Goal: Task Accomplishment & Management: Manage account settings

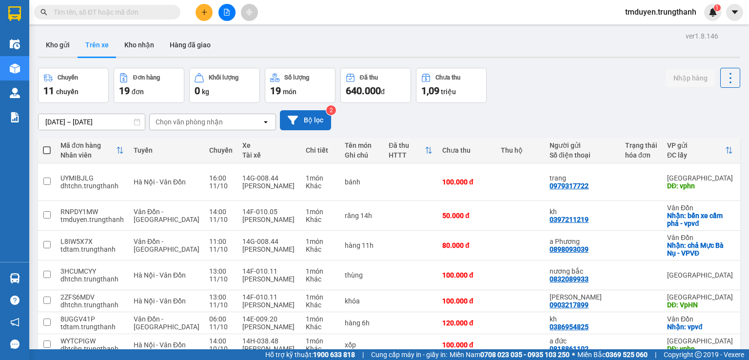
click at [302, 117] on button "Bộ lọc" at bounding box center [305, 120] width 51 height 20
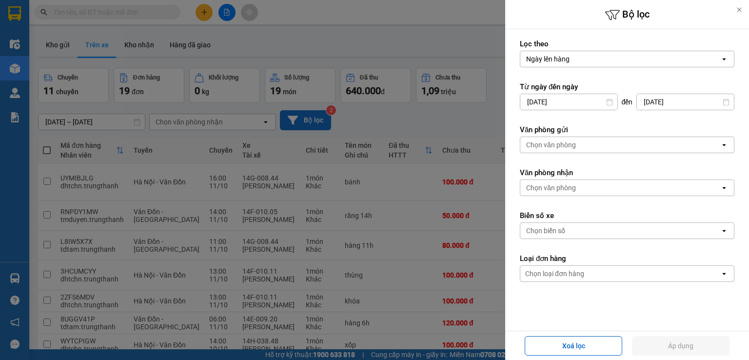
click at [302, 117] on div at bounding box center [374, 180] width 749 height 360
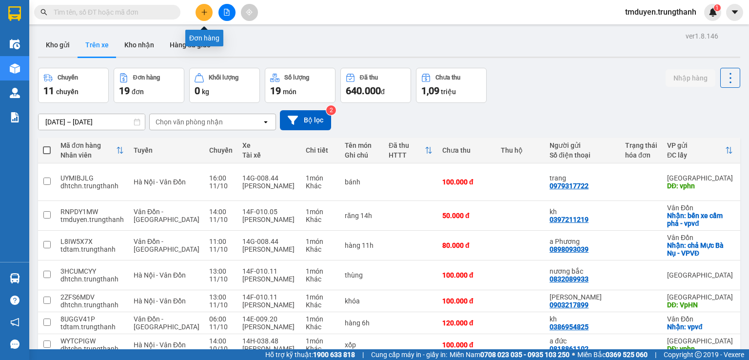
click at [201, 10] on icon "plus" at bounding box center [204, 12] width 7 height 7
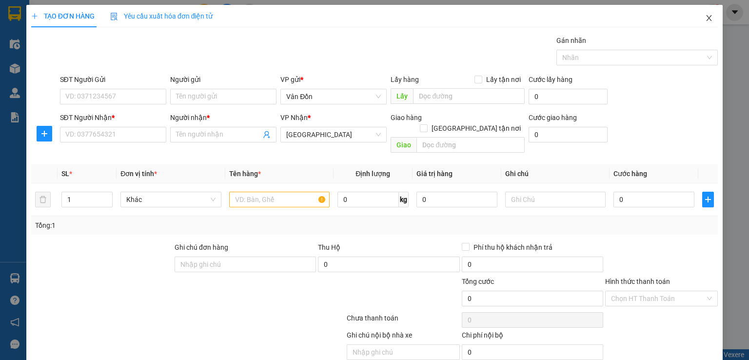
click at [705, 20] on icon "close" at bounding box center [709, 18] width 8 height 8
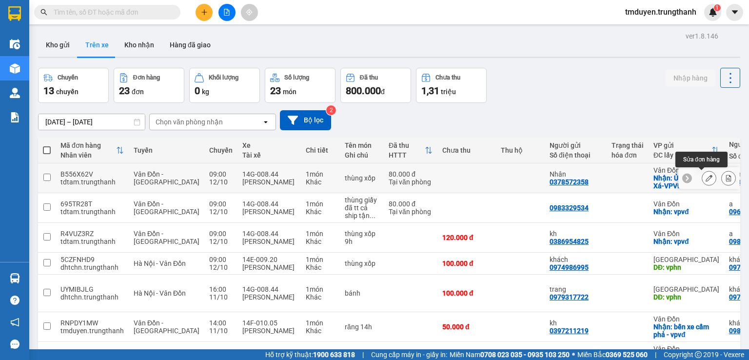
click at [706, 176] on icon at bounding box center [709, 178] width 7 height 7
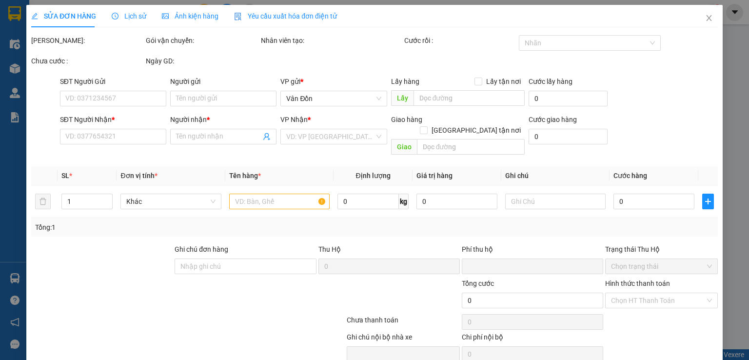
type input "0378572358"
type input "Nhân"
checkbox input "true"
type input "Ủy Ban Đông Xá-VPVĐ"
type input "0389931925"
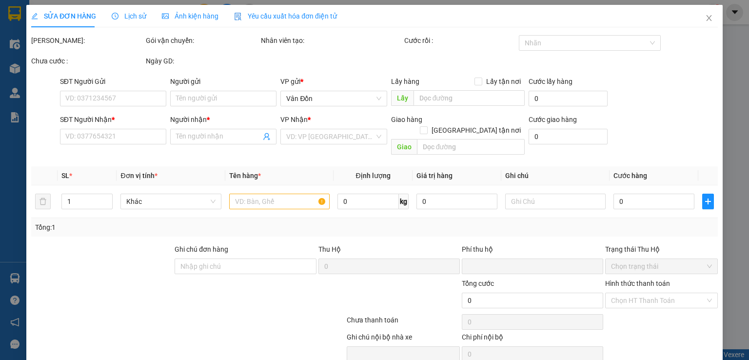
type input "Anh tính"
type input "21 [PERSON_NAME]"
type input "0"
type input "80.000"
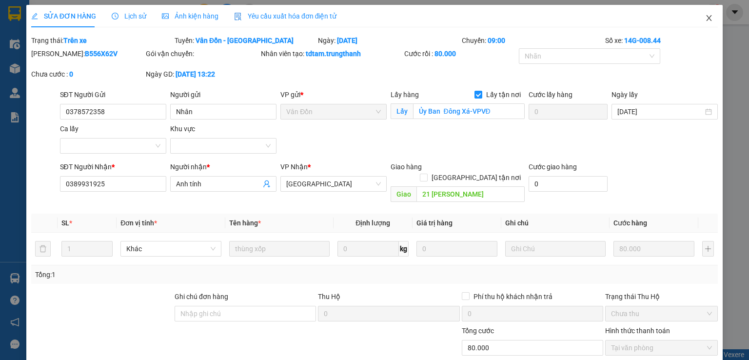
click at [705, 16] on icon "close" at bounding box center [709, 18] width 8 height 8
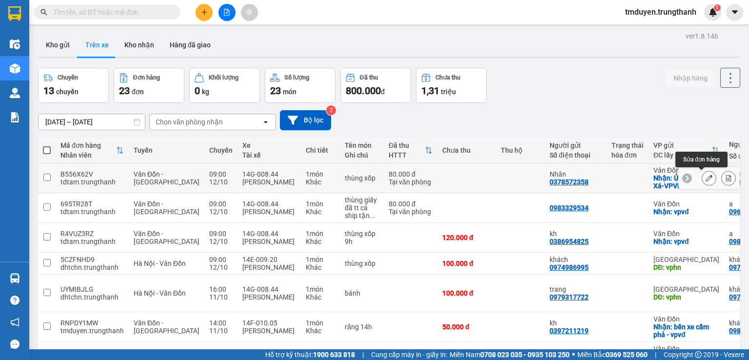
click at [706, 177] on icon at bounding box center [709, 178] width 7 height 7
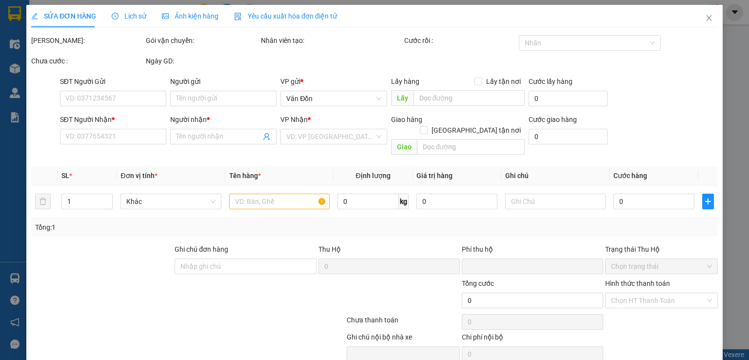
type input "0378572358"
type input "Nhân"
checkbox input "true"
type input "Ủy Ban Đông Xá-VPVĐ"
type input "0389931925"
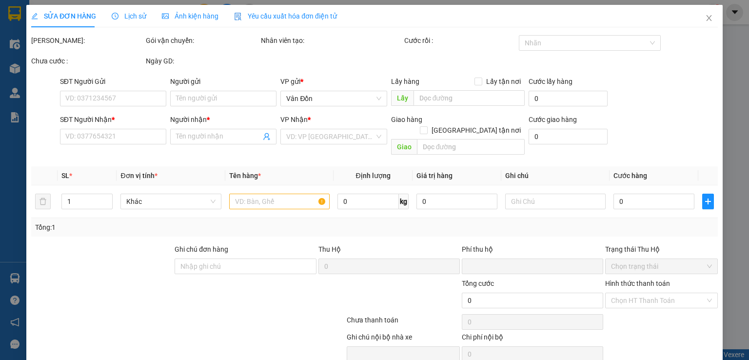
type input "Anh tính"
type input "21 [PERSON_NAME]"
type input "0"
type input "80.000"
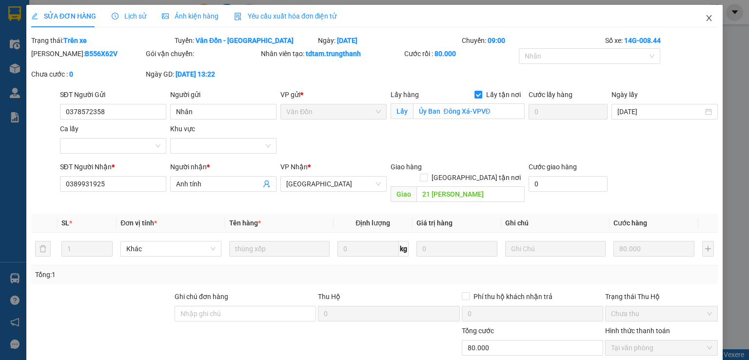
click at [705, 19] on icon "close" at bounding box center [709, 18] width 8 height 8
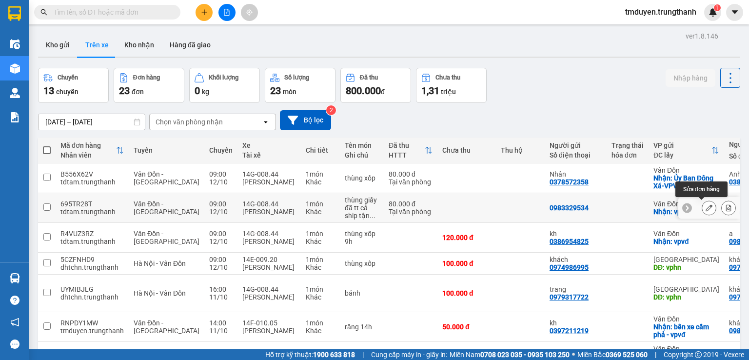
click at [706, 208] on icon at bounding box center [709, 207] width 7 height 7
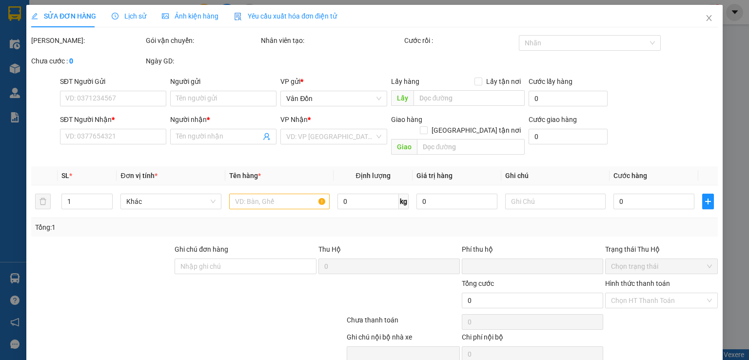
type input "0983329534"
checkbox input "true"
type input "vpvđ"
type input "0966015452"
type input "a"
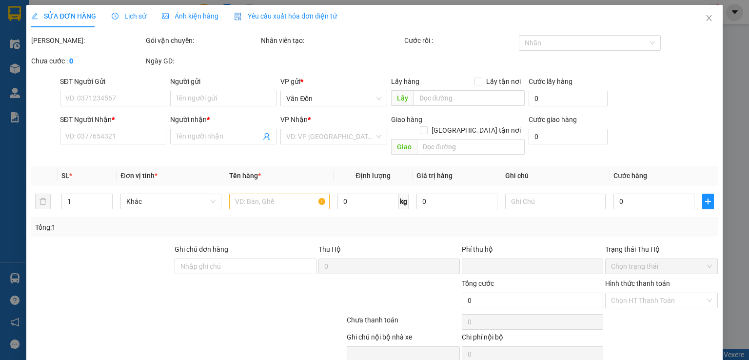
type input "mễ trì"
type input "0"
type input "80.000"
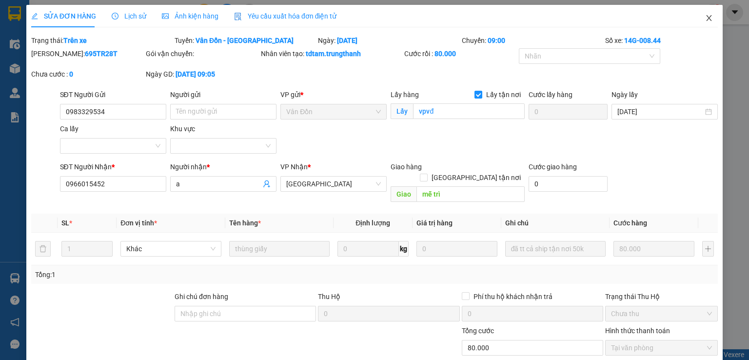
click at [705, 17] on icon "close" at bounding box center [709, 18] width 8 height 8
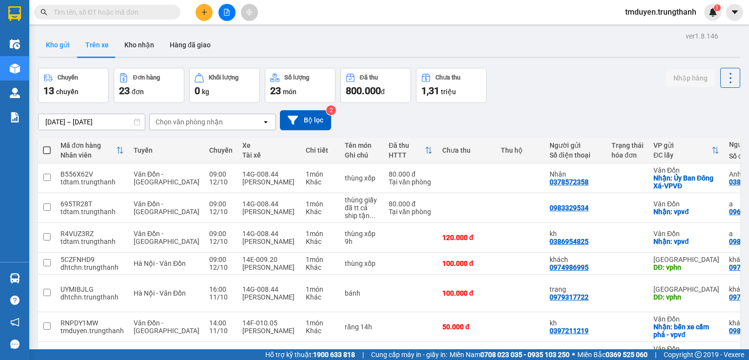
click at [68, 42] on button "Kho gửi" at bounding box center [58, 44] width 40 height 23
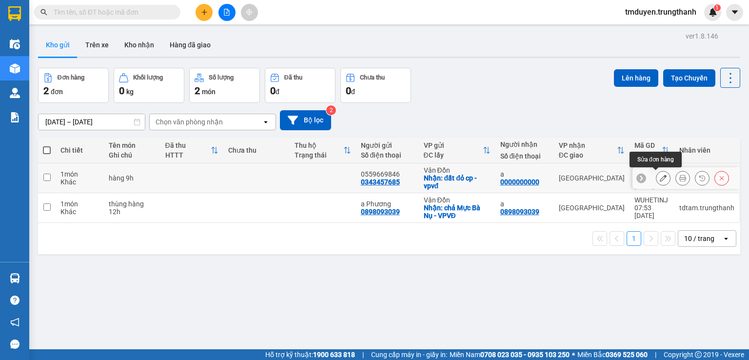
click at [660, 179] on icon at bounding box center [663, 178] width 7 height 7
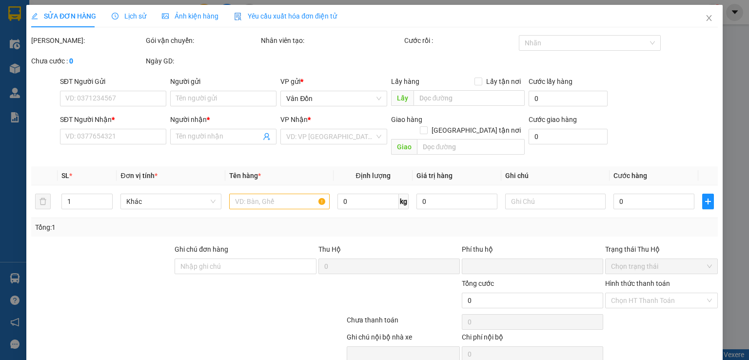
type input "0343457685"
type input "0559669846"
checkbox input "true"
type input "đất đỏ cp - vpvđ"
type input "0000000000"
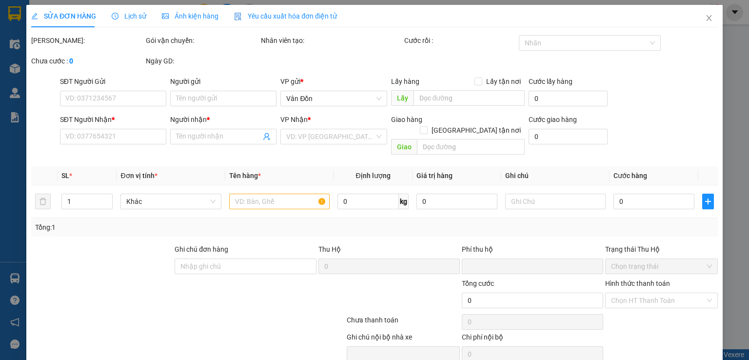
type input "a"
type input "0"
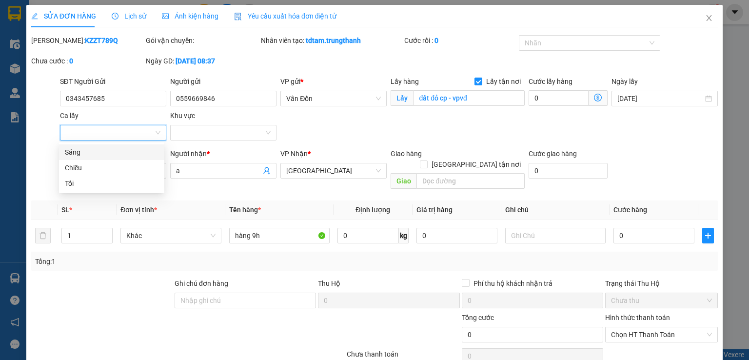
click at [111, 128] on input "Ca lấy" at bounding box center [110, 132] width 88 height 15
click at [42, 178] on div at bounding box center [44, 170] width 29 height 45
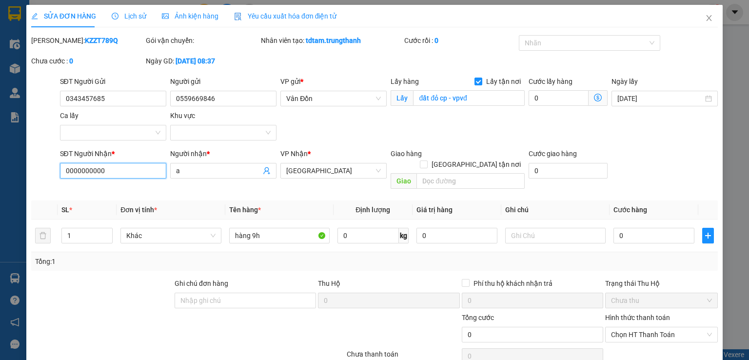
click at [114, 175] on input "0000000000" at bounding box center [113, 171] width 106 height 16
type input "0"
type input "0989282399"
click at [187, 171] on input "a" at bounding box center [218, 170] width 85 height 11
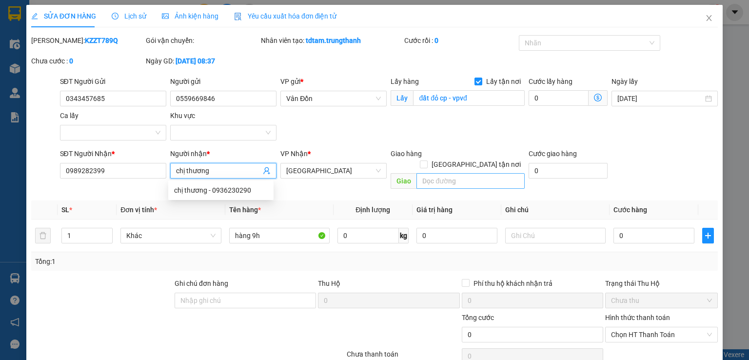
type input "chị thương"
click at [452, 173] on input "text" at bounding box center [471, 181] width 108 height 16
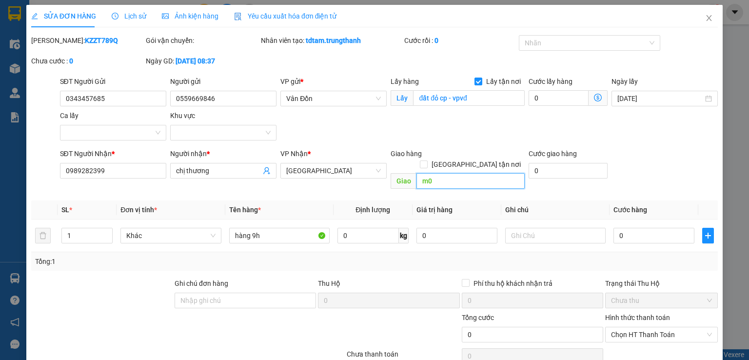
type input "m"
click at [454, 173] on input "m 07 l11" at bounding box center [471, 181] width 108 height 16
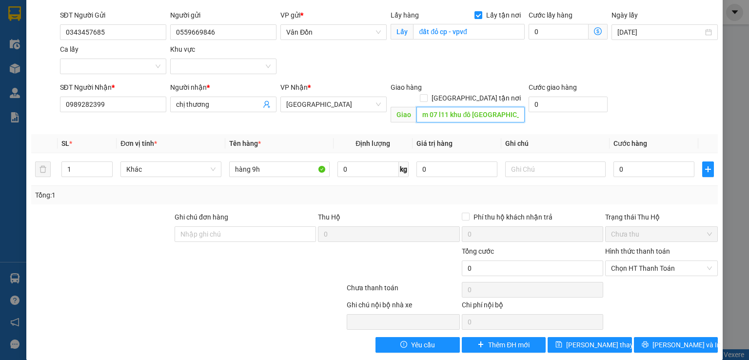
click at [514, 107] on input "m 07 l11 khu đô [GEOGRAPHIC_DATA] [GEOGRAPHIC_DATA]" at bounding box center [471, 115] width 108 height 16
type input "m 07 l11 khu đô [GEOGRAPHIC_DATA] [GEOGRAPHIC_DATA]"
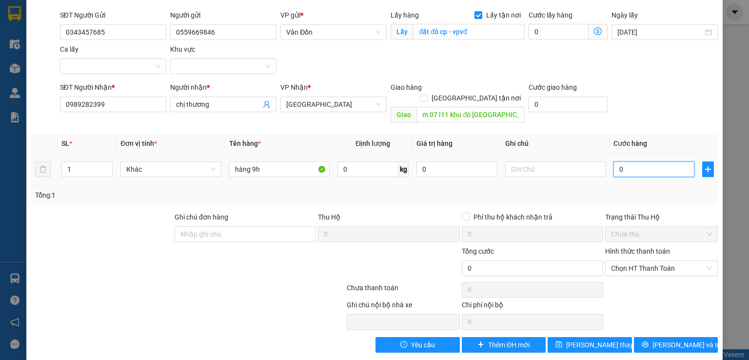
click at [660, 162] on input "0" at bounding box center [654, 169] width 81 height 16
type input "8"
type input "80"
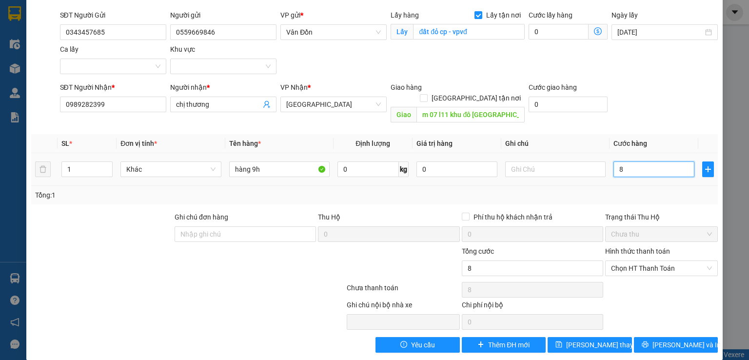
type input "80"
type input "80.000"
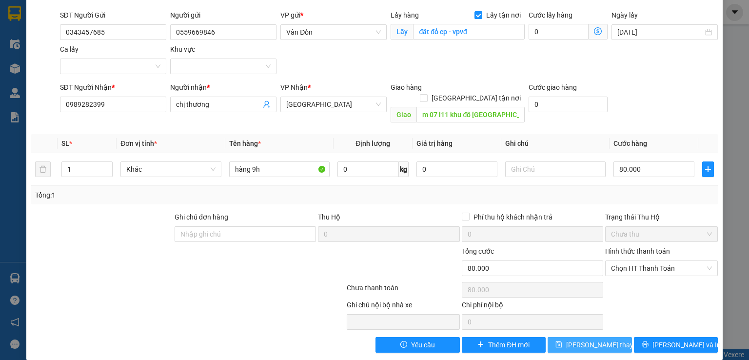
click at [584, 340] on span "[PERSON_NAME] thay đổi" at bounding box center [605, 345] width 78 height 11
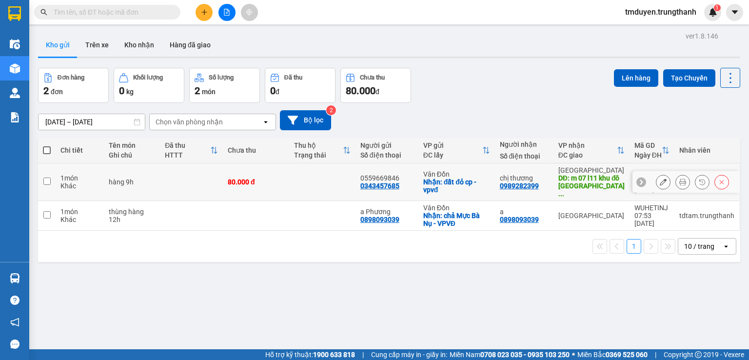
click at [46, 178] on input "checkbox" at bounding box center [46, 181] width 7 height 7
checkbox input "true"
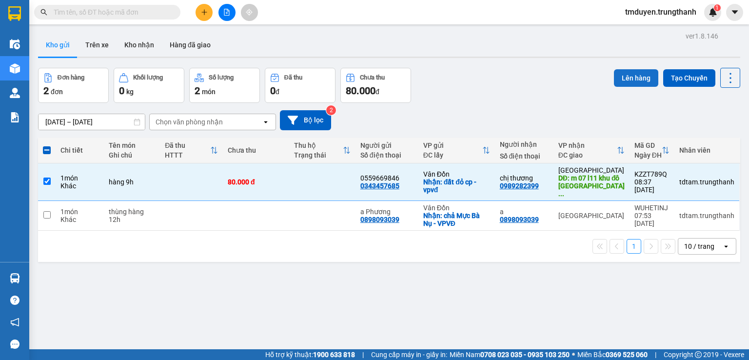
click at [635, 78] on button "Lên hàng" at bounding box center [636, 78] width 44 height 18
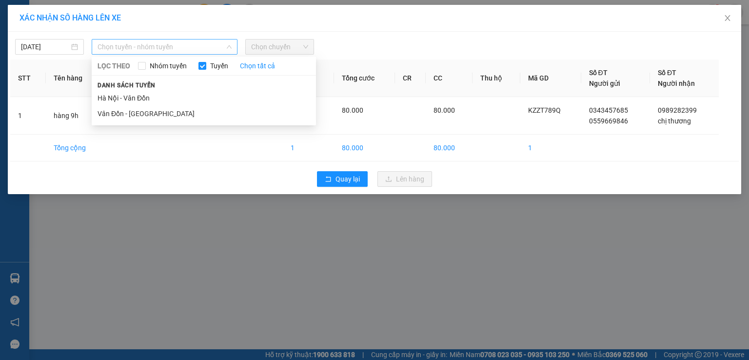
click at [222, 44] on span "Chọn tuyến - nhóm tuyến" at bounding box center [165, 47] width 134 height 15
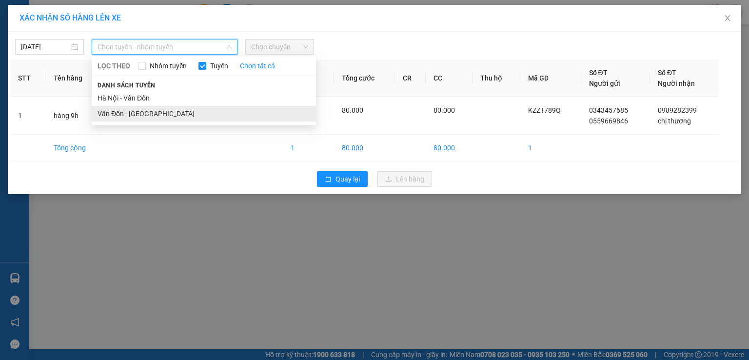
click at [183, 116] on li "Vân Đồn - [GEOGRAPHIC_DATA]" at bounding box center [204, 114] width 224 height 16
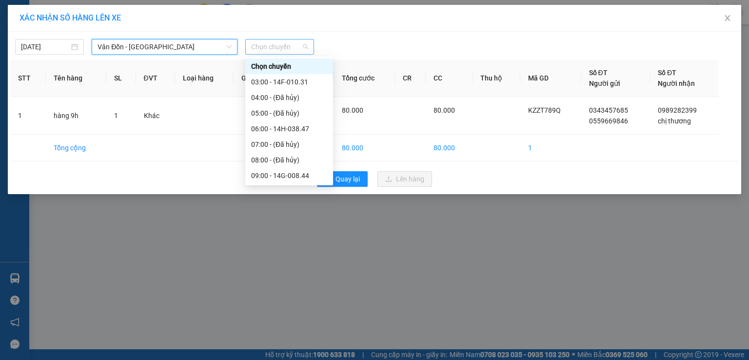
click at [277, 51] on span "Chọn chuyến" at bounding box center [279, 47] width 57 height 15
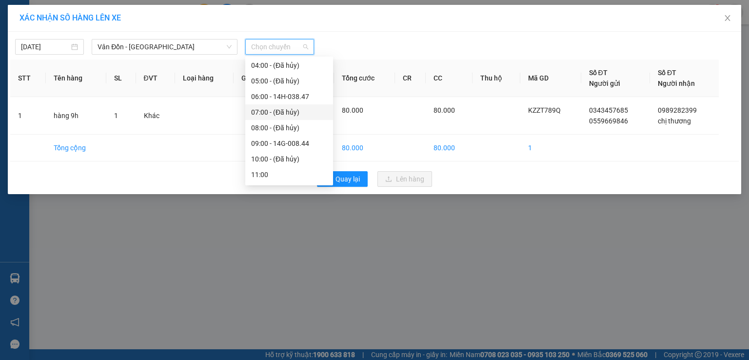
click at [269, 141] on div "09:00 - 14G-008.44" at bounding box center [289, 143] width 76 height 11
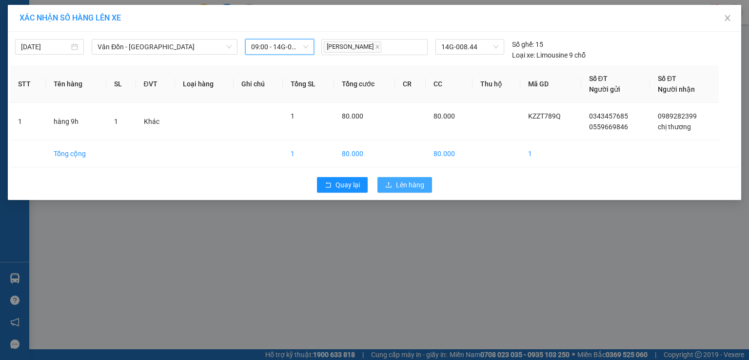
click at [392, 184] on icon "upload" at bounding box center [388, 184] width 7 height 7
